Goal: Find specific page/section: Find specific page/section

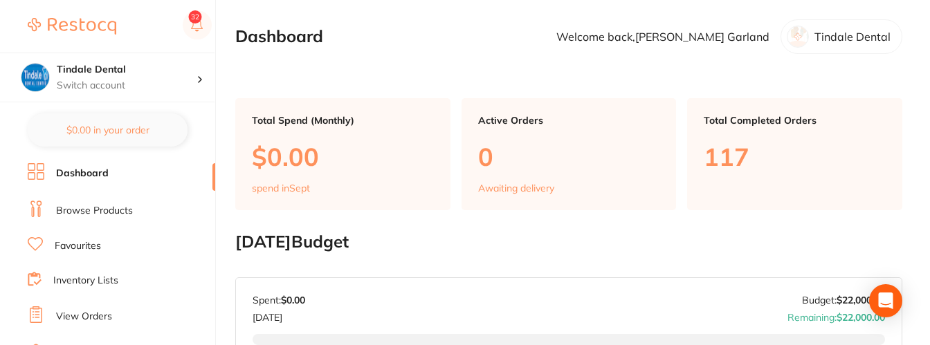
click at [78, 208] on link "Browse Products" at bounding box center [94, 211] width 77 height 14
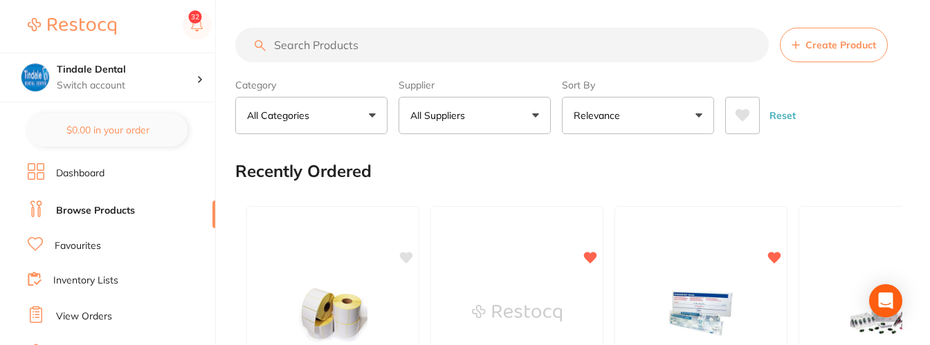
click at [84, 279] on link "Inventory Lists" at bounding box center [85, 281] width 65 height 14
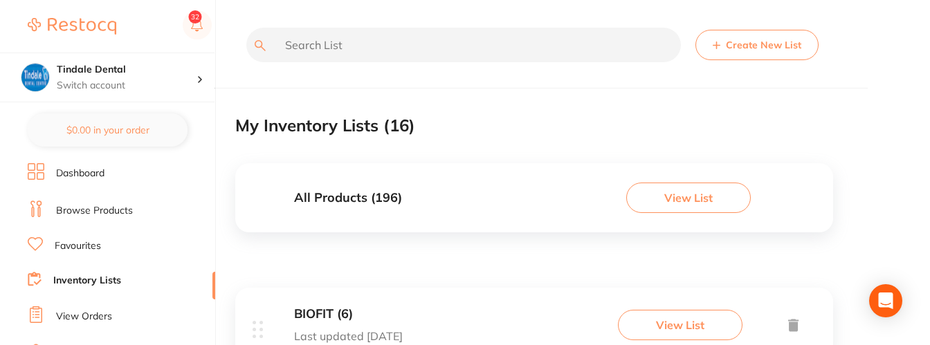
click at [304, 45] on input "text" at bounding box center [463, 45] width 435 height 35
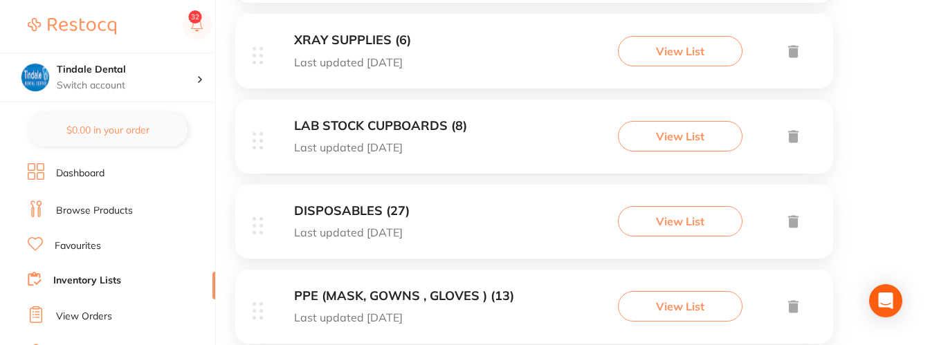
scroll to position [554, 0]
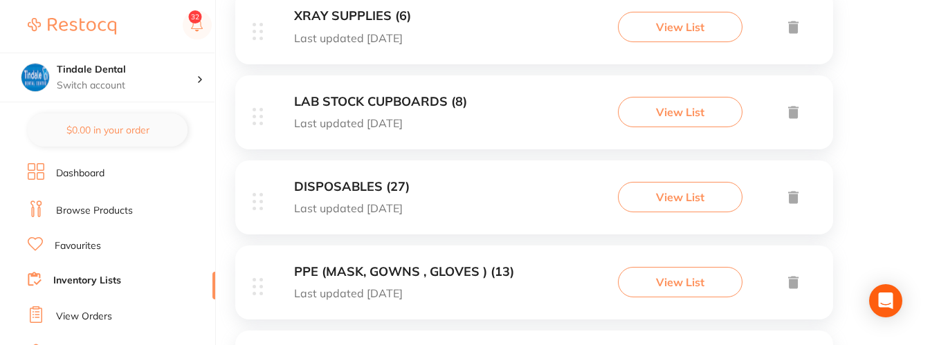
click at [381, 268] on h3 "PPE (MASK, GOWNS , GLOVES ) (13)" at bounding box center [404, 272] width 220 height 15
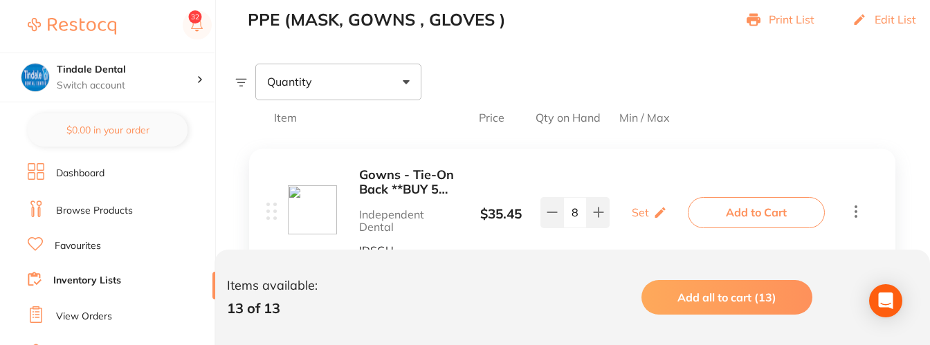
scroll to position [415, 0]
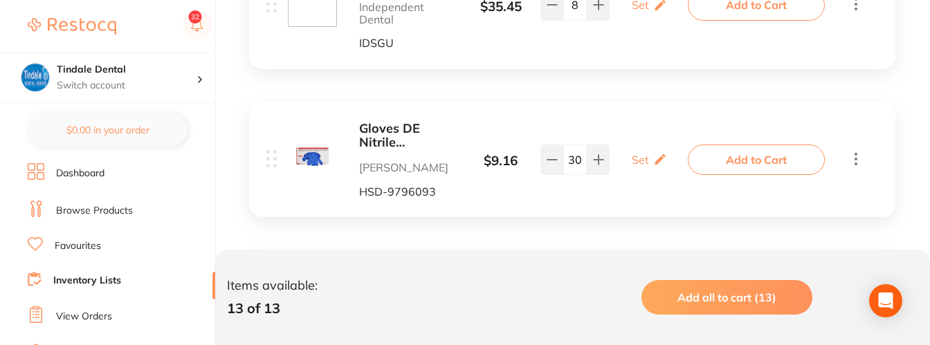
click at [399, 138] on b "Gloves DE Nitrile Examination Pwd Free Extra Small Box 200" at bounding box center [408, 136] width 99 height 28
